Goal: Transaction & Acquisition: Purchase product/service

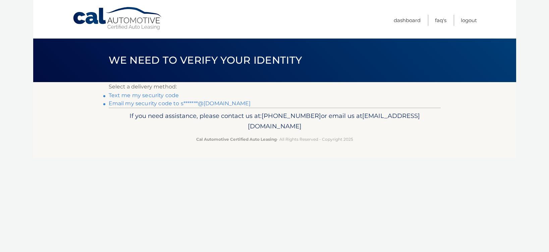
click at [164, 105] on link "Email my security code to s*******@[DOMAIN_NAME]" at bounding box center [180, 103] width 142 height 6
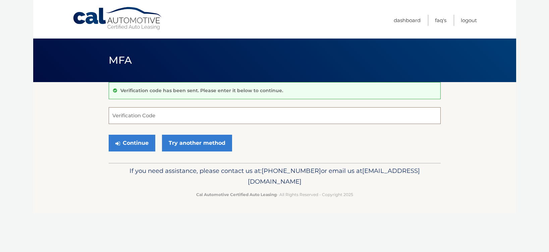
click at [167, 118] on input "Verification Code" at bounding box center [275, 115] width 332 height 17
paste input "691946"
type input "691946"
click at [128, 140] on button "Continue" at bounding box center [132, 143] width 47 height 17
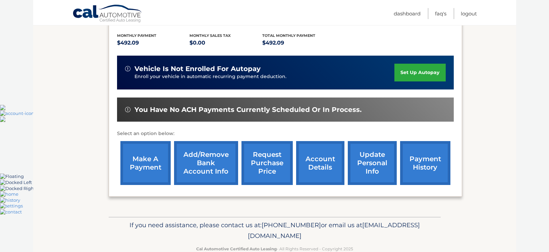
scroll to position [154, 0]
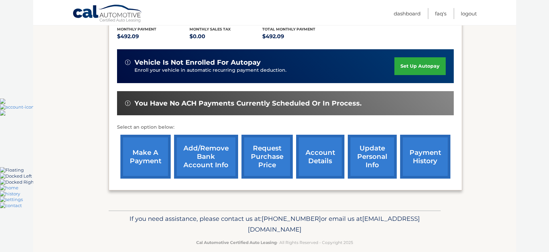
click at [159, 150] on link "make a payment" at bounding box center [145, 157] width 50 height 44
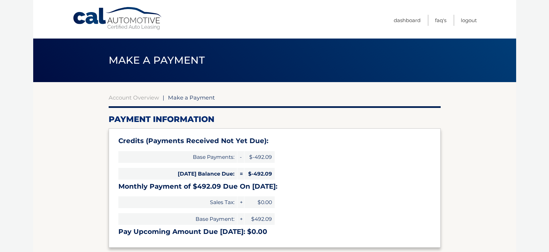
select select "Yzk1MDc5YWYtOGVlZC00ZDQ4LTg4ODAtZjUxNTYxY2M1YjFk"
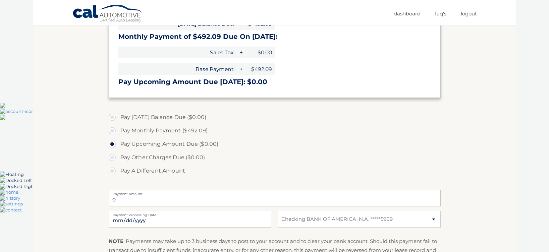
scroll to position [158, 0]
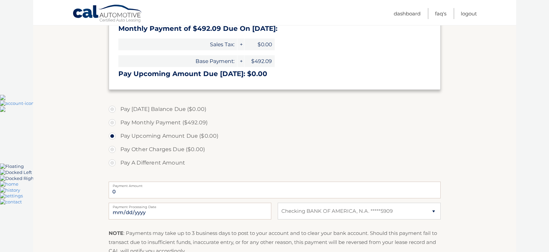
click at [111, 164] on label "Pay A Different Amount" at bounding box center [275, 162] width 332 height 13
click at [111, 164] on input "Pay A Different Amount" at bounding box center [114, 161] width 7 height 11
radio input "true"
click at [146, 190] on input "Payment Amount" at bounding box center [275, 190] width 332 height 17
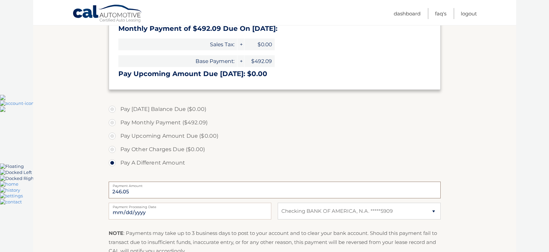
type input "246.05"
click at [76, 149] on section "Account Overview | Make a Payment Payment Information Credits (Payments Receive…" at bounding box center [274, 111] width 483 height 374
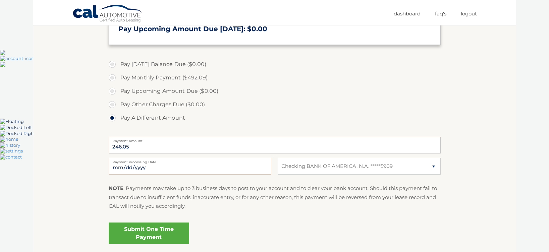
scroll to position [207, 0]
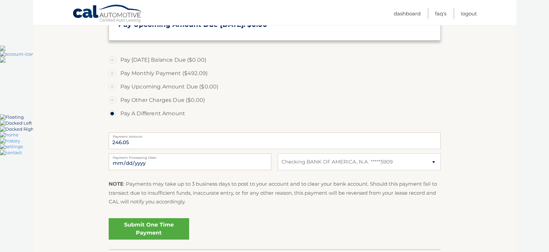
click at [136, 233] on link "Submit One Time Payment" at bounding box center [149, 228] width 80 height 21
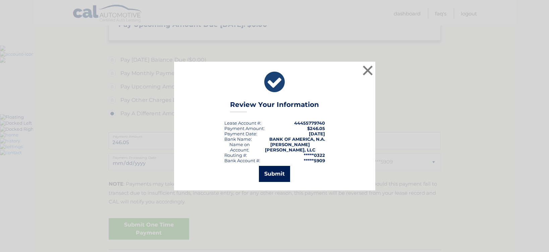
click at [284, 172] on button "Submit" at bounding box center [274, 174] width 31 height 16
